Goal: Task Accomplishment & Management: Complete application form

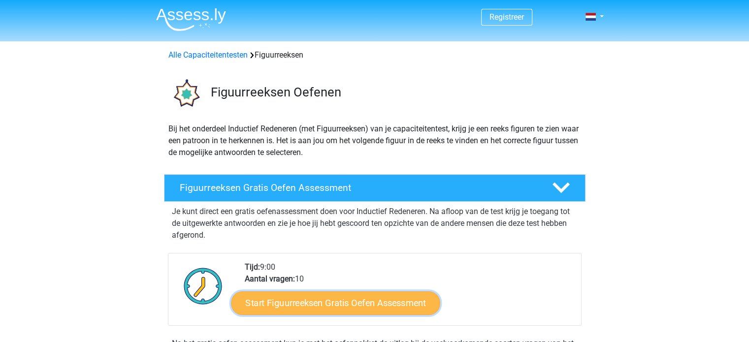
click at [348, 301] on link "Start Figuurreeksen Gratis Oefen Assessment" at bounding box center [335, 303] width 209 height 24
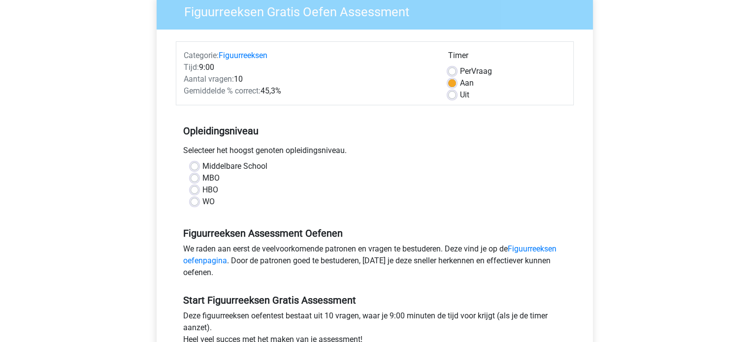
scroll to position [98, 0]
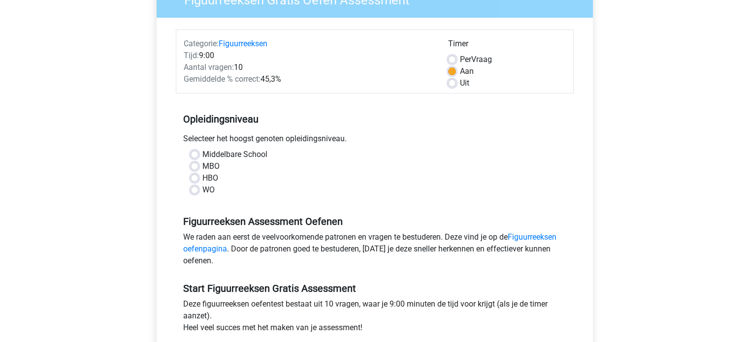
click at [202, 156] on label "Middelbare School" at bounding box center [234, 155] width 65 height 12
click at [193, 156] on input "Middelbare School" at bounding box center [194, 154] width 8 height 10
radio input "true"
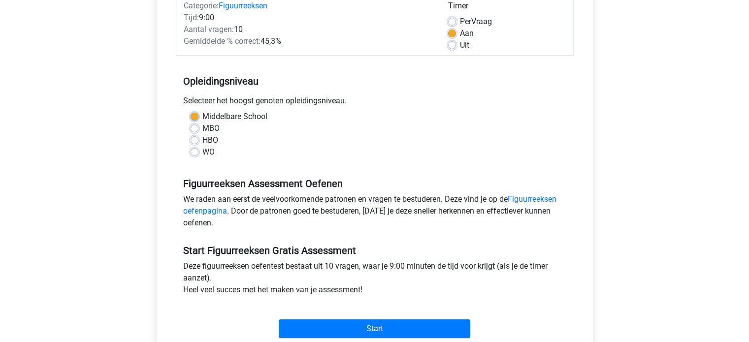
scroll to position [246, 0]
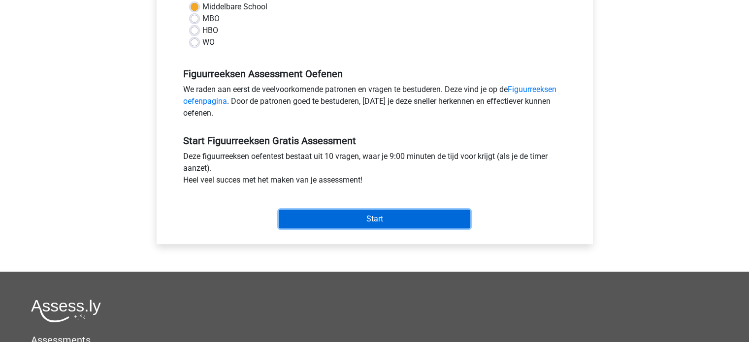
click at [376, 218] on input "Start" at bounding box center [374, 219] width 191 height 19
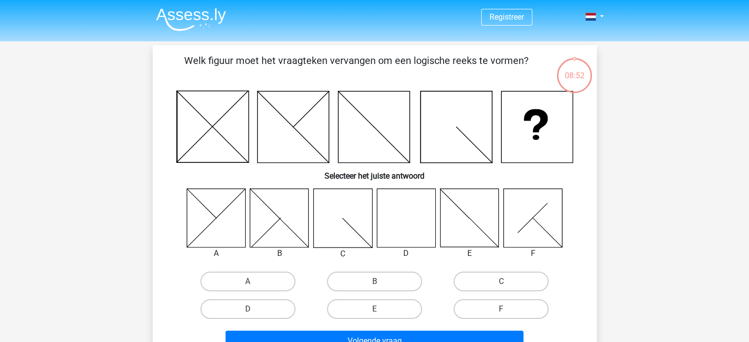
click at [401, 209] on icon at bounding box center [405, 217] width 59 height 59
click at [246, 305] on label "D" at bounding box center [247, 309] width 95 height 20
click at [248, 309] on input "D" at bounding box center [251, 312] width 6 height 6
radio input "true"
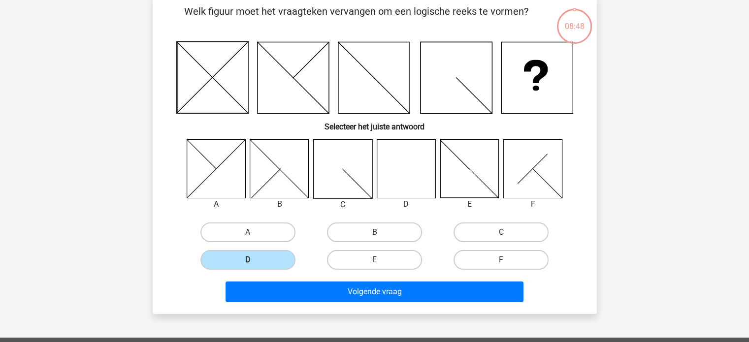
scroll to position [197, 0]
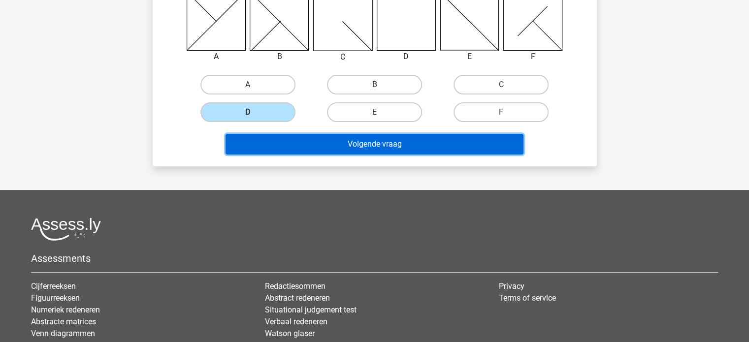
click at [384, 143] on button "Volgende vraag" at bounding box center [374, 144] width 298 height 21
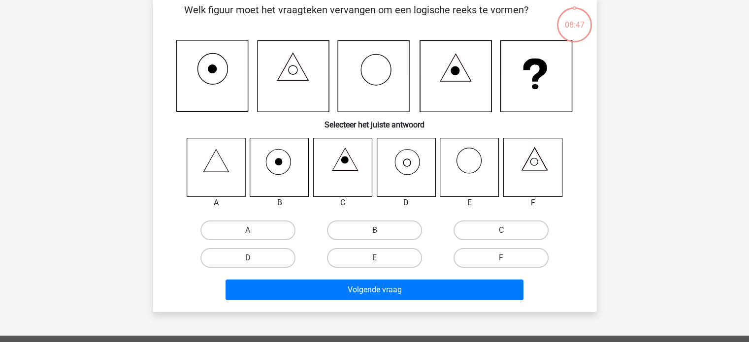
scroll to position [45, 0]
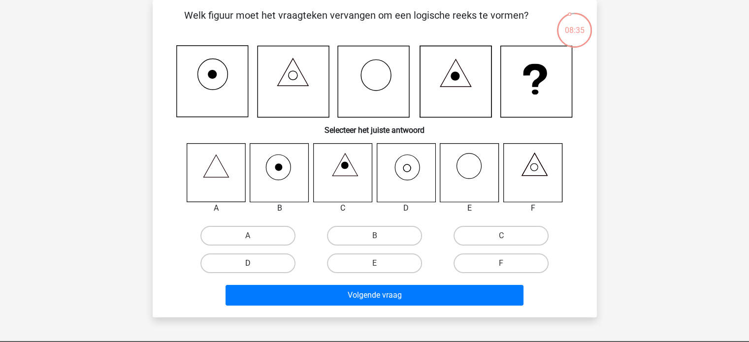
click at [246, 263] on label "D" at bounding box center [247, 263] width 95 height 20
click at [248, 263] on input "D" at bounding box center [251, 266] width 6 height 6
radio input "true"
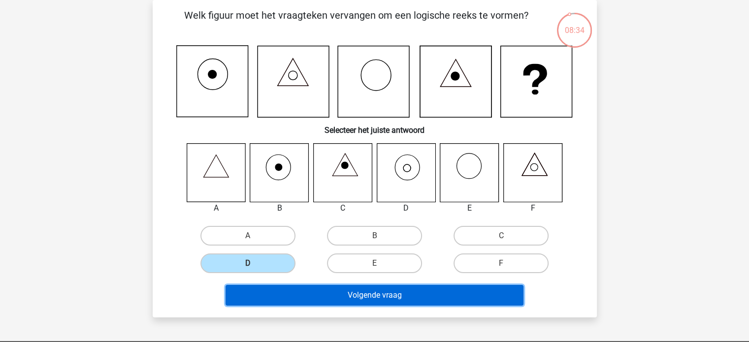
click at [378, 293] on button "Volgende vraag" at bounding box center [374, 295] width 298 height 21
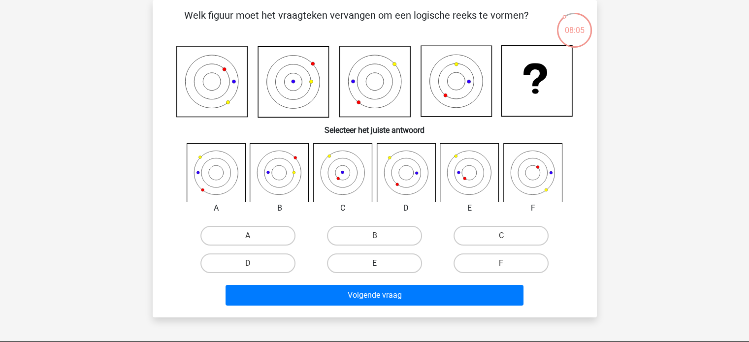
click at [373, 265] on label "E" at bounding box center [374, 263] width 95 height 20
click at [374, 265] on input "E" at bounding box center [377, 266] width 6 height 6
radio input "true"
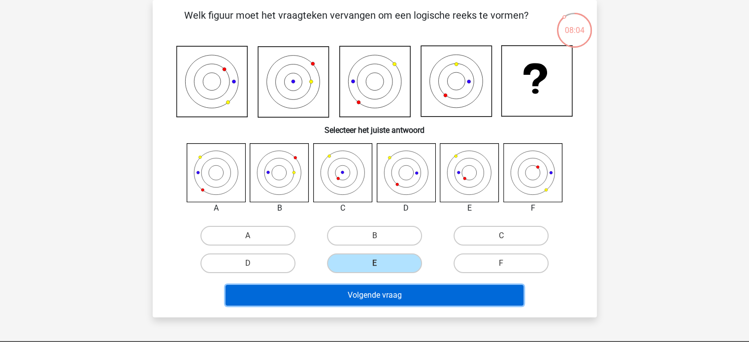
click at [386, 296] on button "Volgende vraag" at bounding box center [374, 295] width 298 height 21
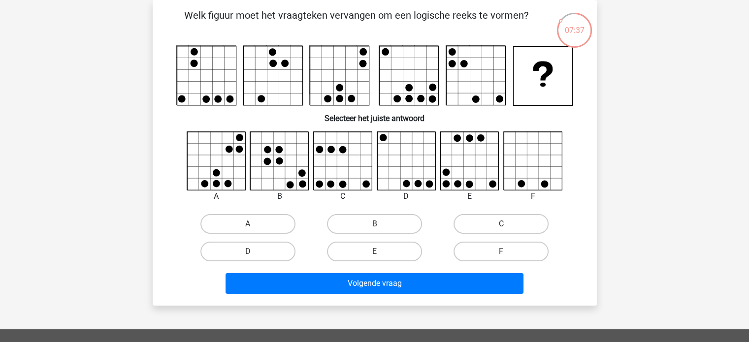
click at [494, 220] on label "C" at bounding box center [500, 224] width 95 height 20
click at [501, 224] on input "C" at bounding box center [504, 227] width 6 height 6
radio input "true"
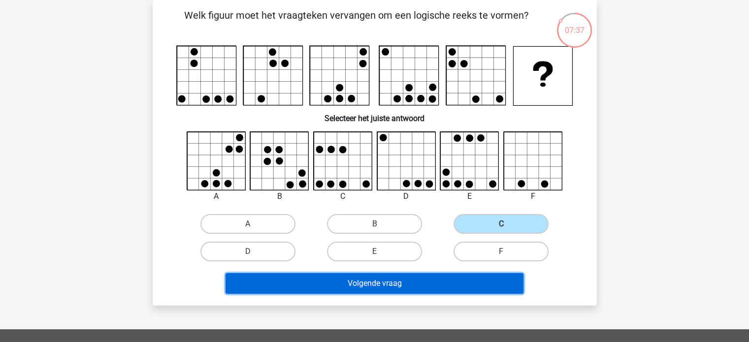
click at [380, 278] on button "Volgende vraag" at bounding box center [374, 283] width 298 height 21
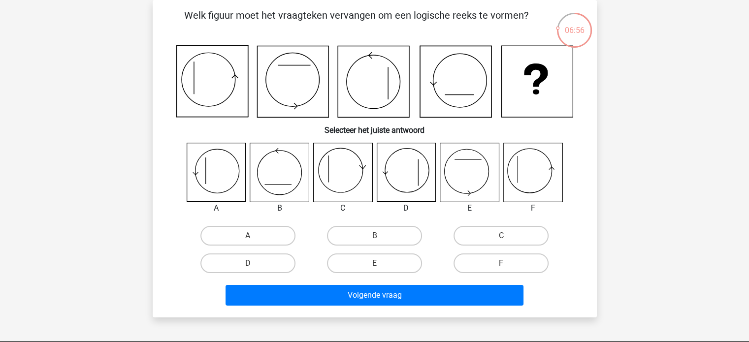
click at [213, 173] on icon at bounding box center [216, 172] width 59 height 59
click at [253, 229] on label "A" at bounding box center [247, 236] width 95 height 20
click at [253, 236] on input "A" at bounding box center [251, 239] width 6 height 6
radio input "true"
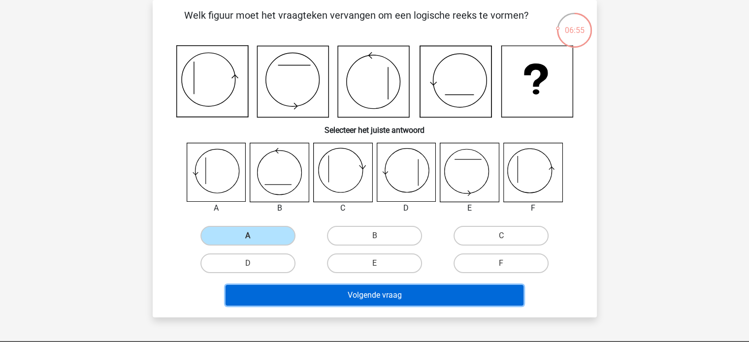
click at [374, 291] on button "Volgende vraag" at bounding box center [374, 295] width 298 height 21
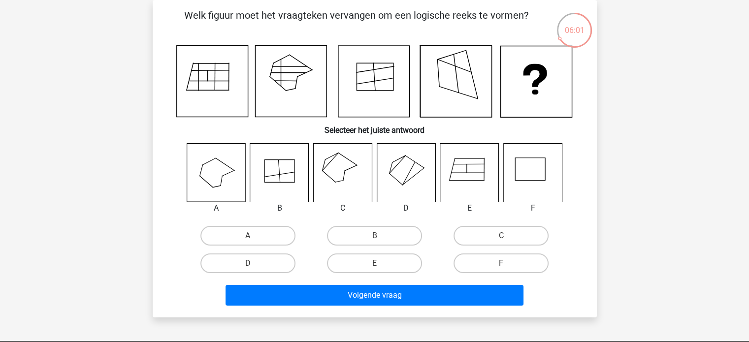
click at [504, 238] on input "C" at bounding box center [504, 239] width 6 height 6
radio input "true"
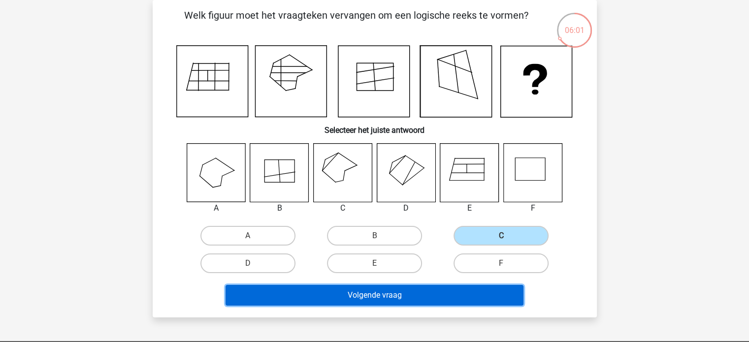
click at [381, 291] on button "Volgende vraag" at bounding box center [374, 295] width 298 height 21
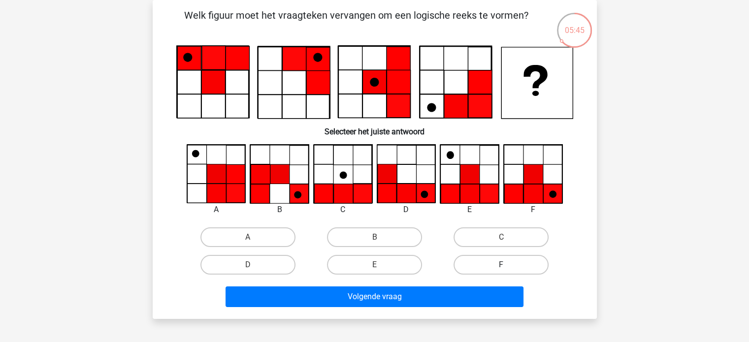
click at [497, 262] on label "F" at bounding box center [500, 265] width 95 height 20
click at [501, 265] on input "F" at bounding box center [504, 268] width 6 height 6
radio input "true"
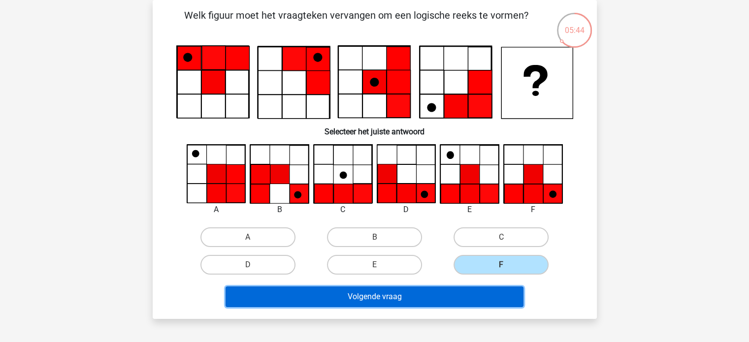
click at [389, 298] on button "Volgende vraag" at bounding box center [374, 296] width 298 height 21
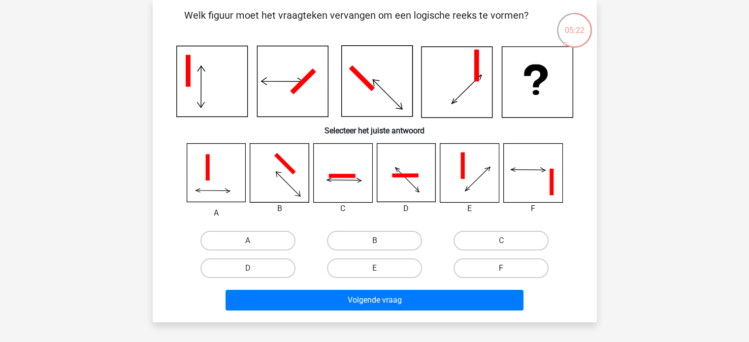
click at [500, 270] on label "F" at bounding box center [500, 268] width 95 height 20
click at [501, 270] on input "F" at bounding box center [504, 271] width 6 height 6
radio input "true"
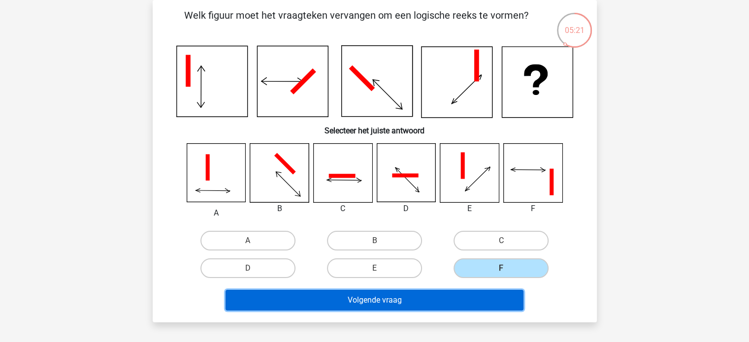
click at [408, 299] on button "Volgende vraag" at bounding box center [374, 300] width 298 height 21
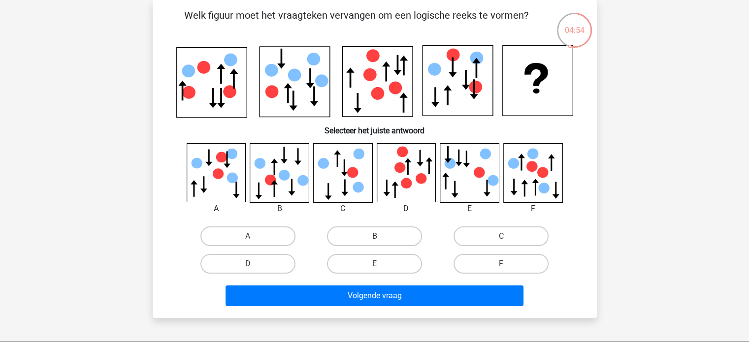
click at [368, 236] on label "B" at bounding box center [374, 236] width 95 height 20
click at [374, 236] on input "B" at bounding box center [377, 239] width 6 height 6
radio input "true"
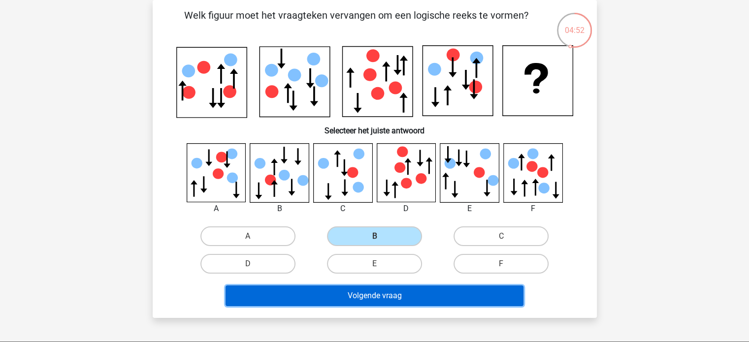
drag, startPoint x: 369, startPoint y: 294, endPoint x: 360, endPoint y: 288, distance: 11.1
click at [369, 293] on button "Volgende vraag" at bounding box center [374, 295] width 298 height 21
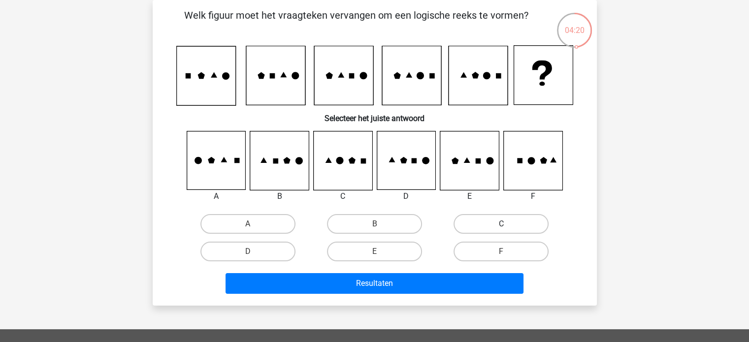
click at [510, 224] on label "C" at bounding box center [500, 224] width 95 height 20
click at [507, 224] on input "C" at bounding box center [504, 227] width 6 height 6
radio input "true"
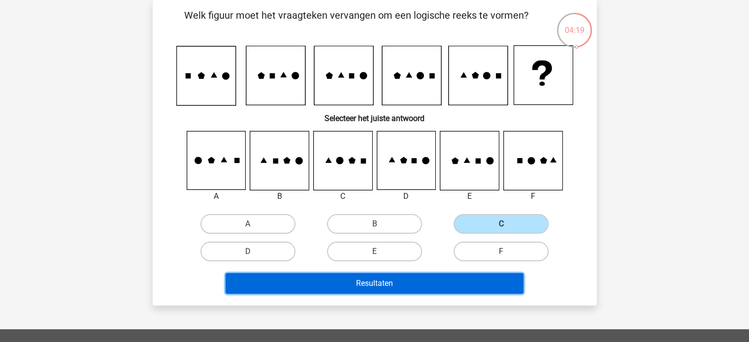
click at [373, 283] on button "Resultaten" at bounding box center [374, 283] width 298 height 21
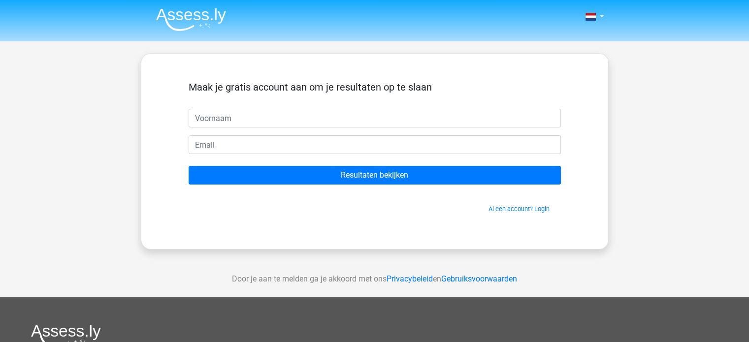
click at [226, 119] on input "text" at bounding box center [374, 118] width 372 height 19
type input "B"
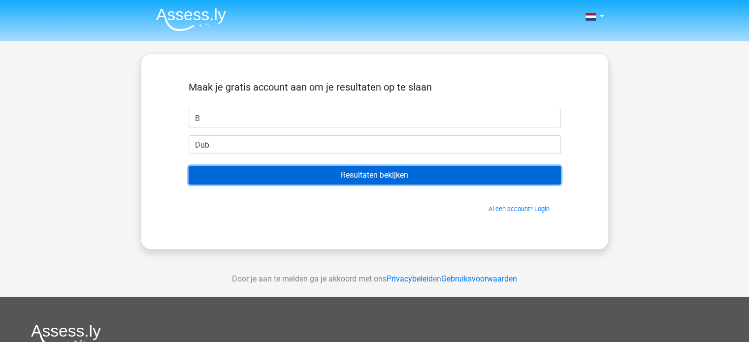
click at [383, 176] on input "Resultaten bekijken" at bounding box center [374, 175] width 372 height 19
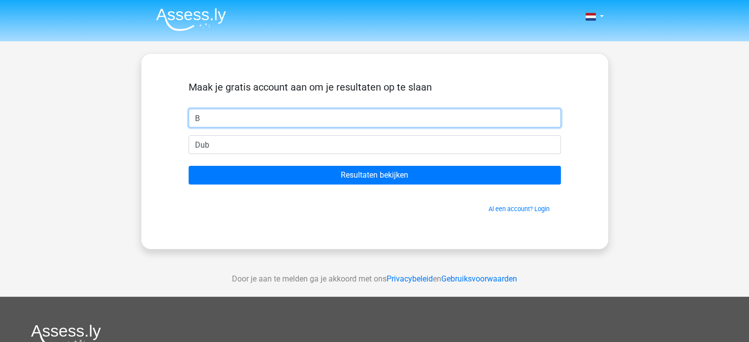
click at [209, 117] on input "B" at bounding box center [374, 118] width 372 height 19
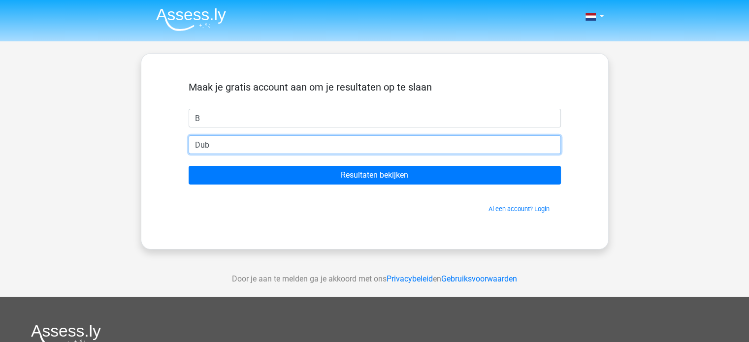
click at [215, 142] on input "Dub" at bounding box center [374, 144] width 372 height 19
drag, startPoint x: 214, startPoint y: 142, endPoint x: 176, endPoint y: 143, distance: 37.4
click at [176, 143] on div "Maak je gratis account aan om je resultaten op te slaan B Dub Resultaten bekijk…" at bounding box center [374, 151] width 419 height 148
type input "bhd1450@gmail.com"
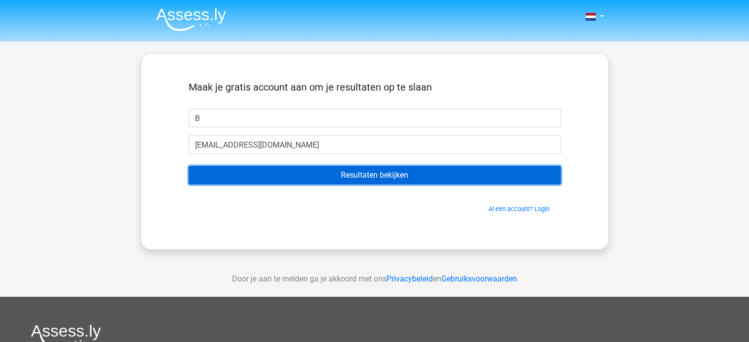
click at [385, 177] on input "Resultaten bekijken" at bounding box center [374, 175] width 372 height 19
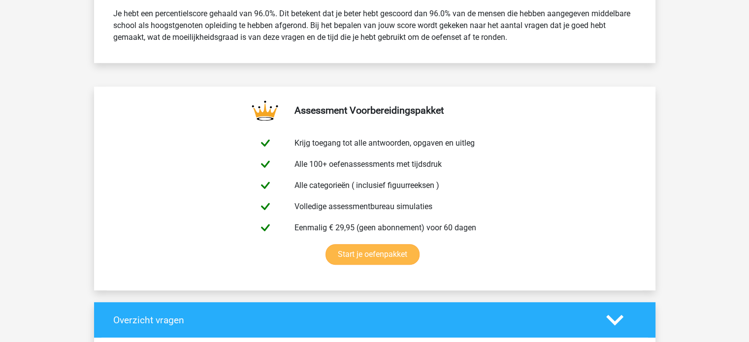
scroll to position [443, 0]
